Goal: Task Accomplishment & Management: Use online tool/utility

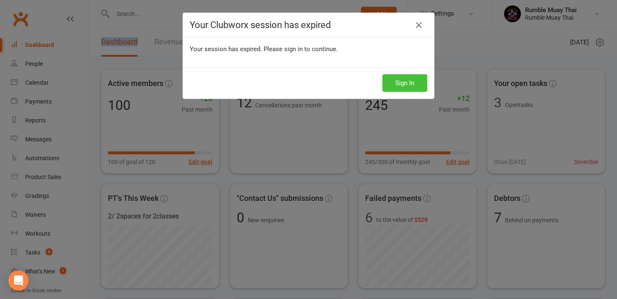
click at [401, 86] on button "Sign In" at bounding box center [404, 83] width 45 height 18
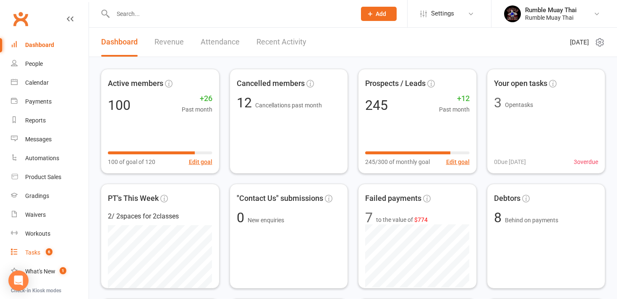
click at [33, 251] on div "Tasks" at bounding box center [32, 252] width 15 height 7
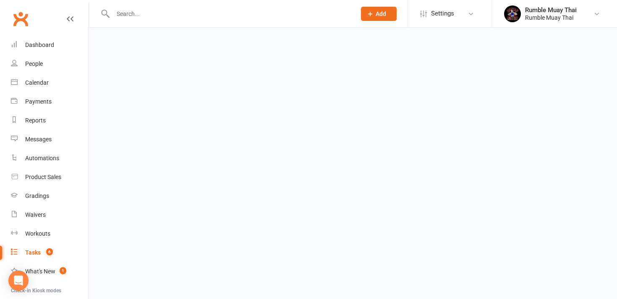
click at [33, 251] on div "Tasks" at bounding box center [33, 252] width 16 height 7
